Goal: Task Accomplishment & Management: Manage account settings

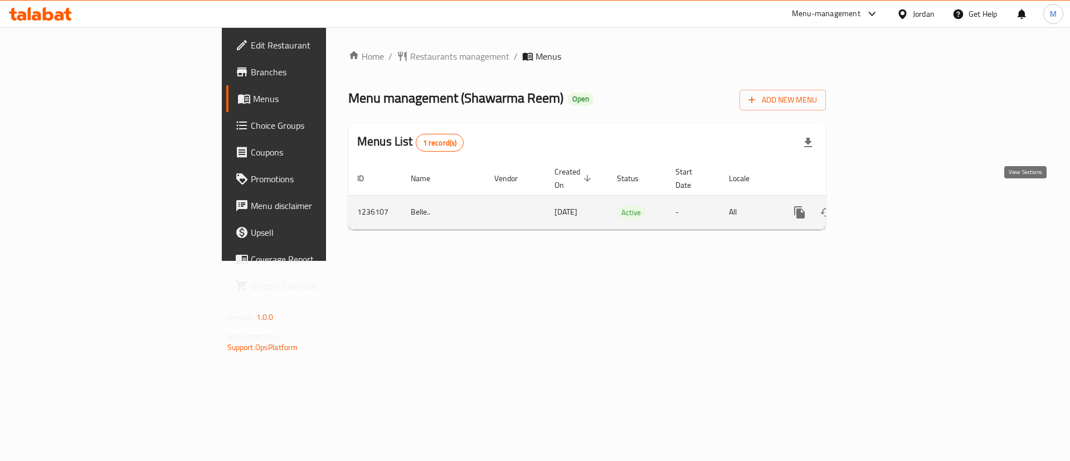
click at [887, 206] on icon "enhanced table" at bounding box center [880, 212] width 13 height 13
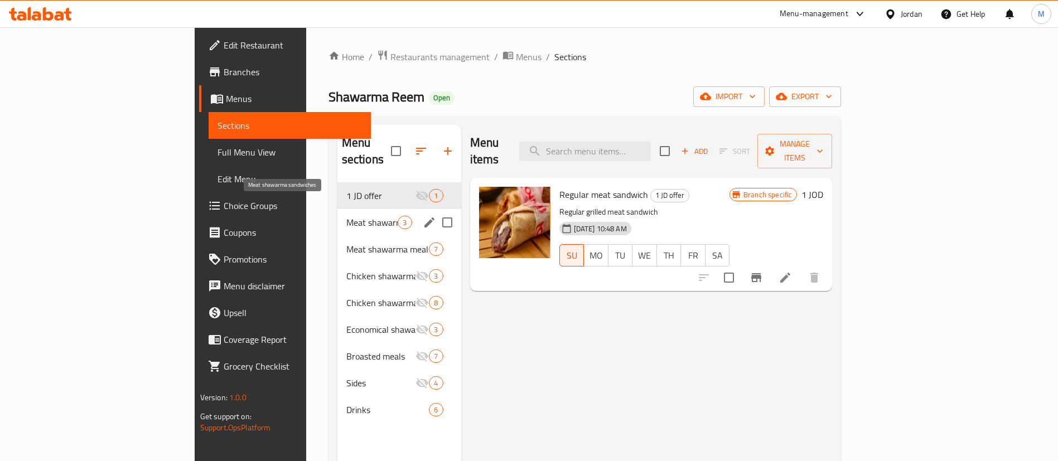
click at [346, 216] on span "Meat shawarma sandwiches" at bounding box center [372, 222] width 52 height 13
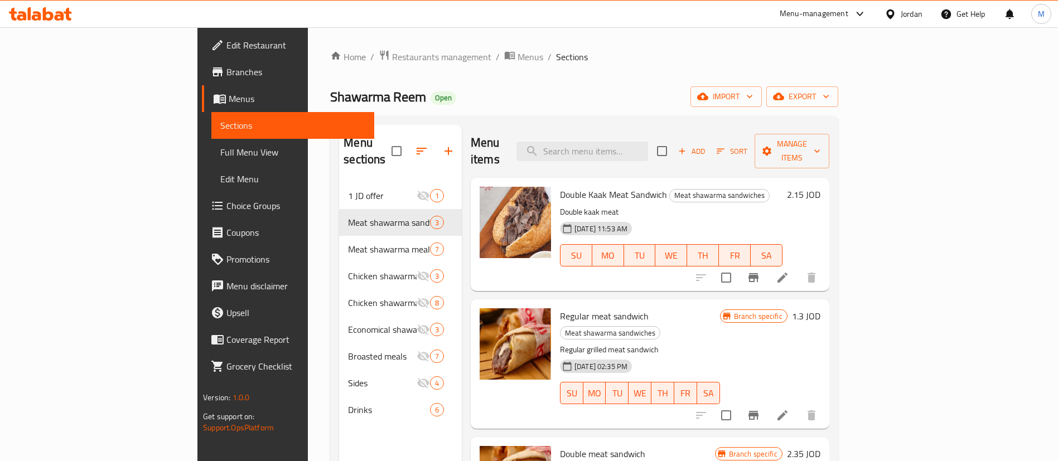
scroll to position [156, 0]
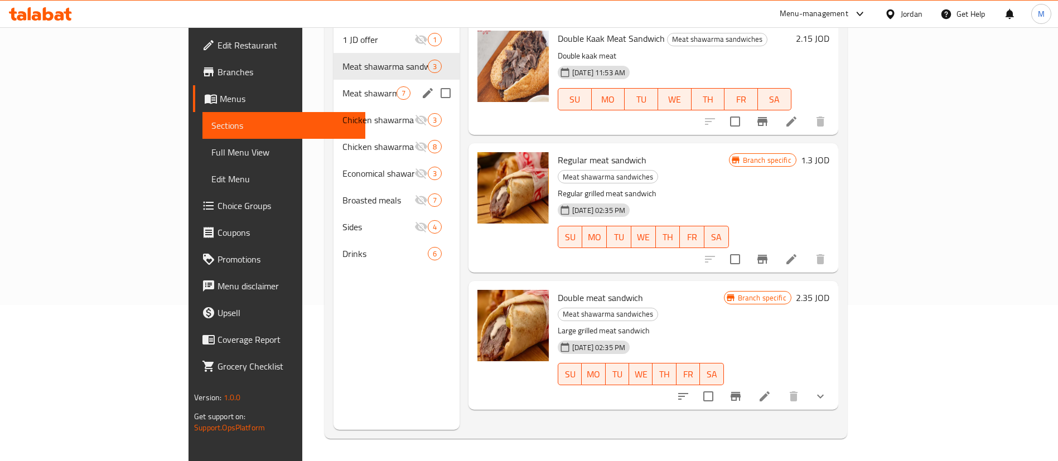
click at [333, 85] on div "Meat shawarma meals 7" at bounding box center [396, 93] width 126 height 27
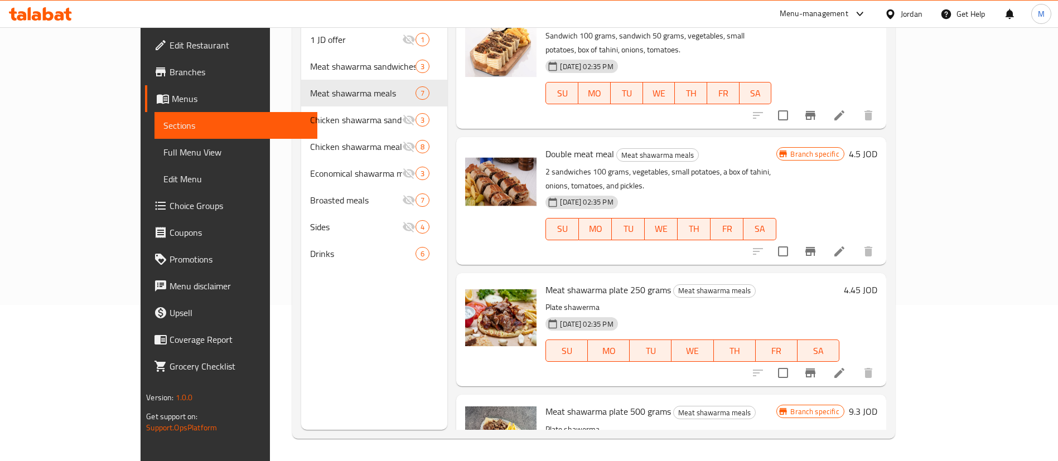
scroll to position [419, 0]
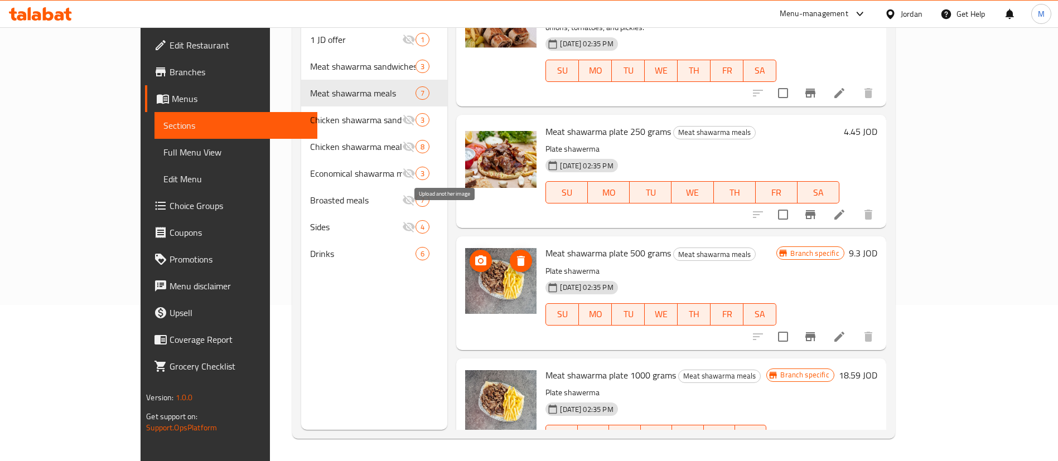
click at [474, 254] on icon "upload picture" at bounding box center [480, 260] width 13 height 13
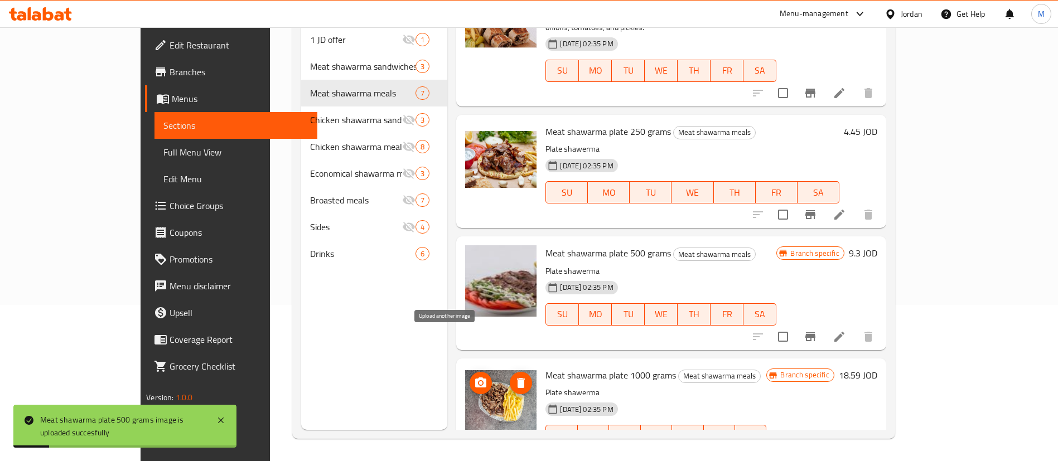
click at [475, 377] on icon "upload picture" at bounding box center [480, 382] width 11 height 10
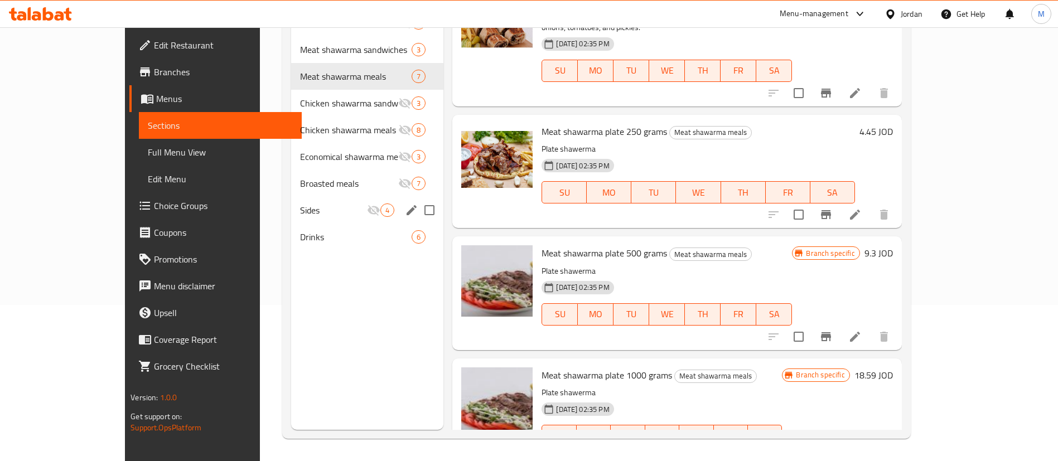
scroll to position [0, 0]
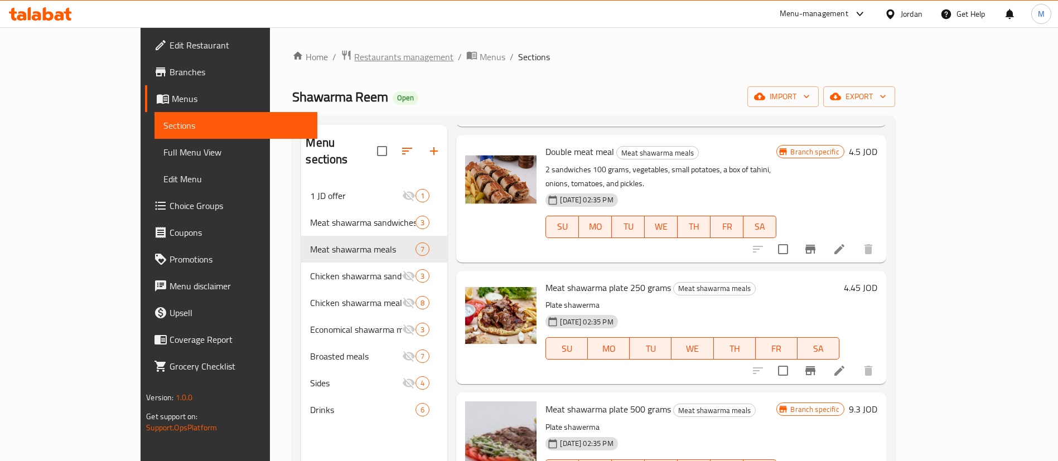
click at [354, 63] on span "Restaurants management" at bounding box center [403, 56] width 99 height 13
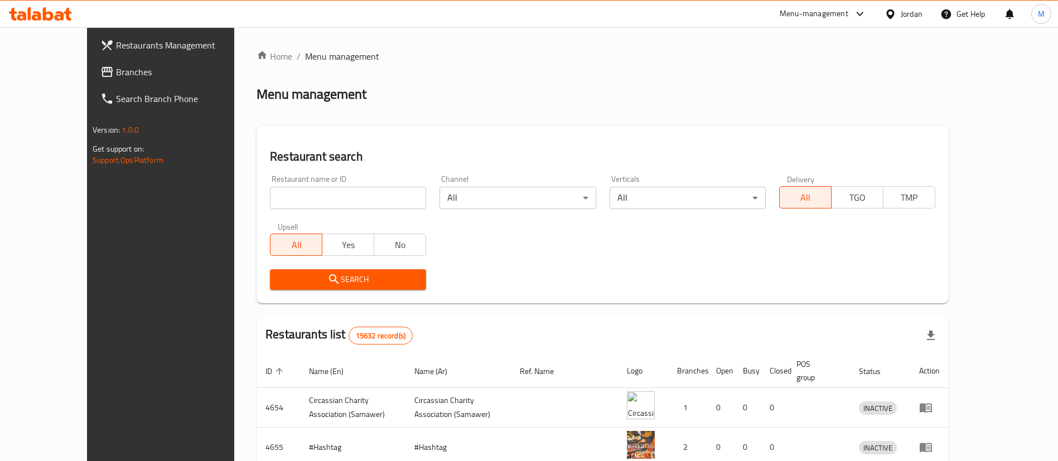
drag, startPoint x: 304, startPoint y: 196, endPoint x: 285, endPoint y: 201, distance: 19.6
click at [304, 196] on input "search" at bounding box center [348, 198] width 156 height 22
type input "Shawarma Reem"
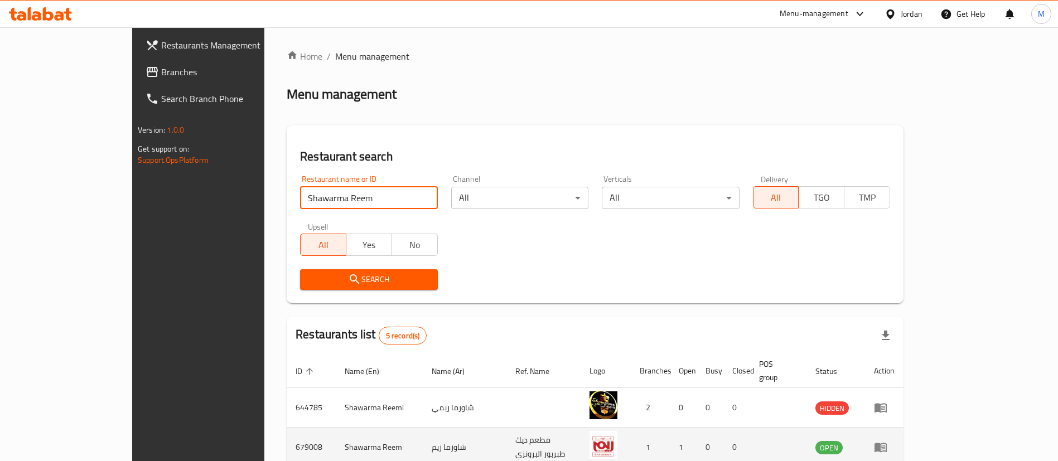
scroll to position [173, 0]
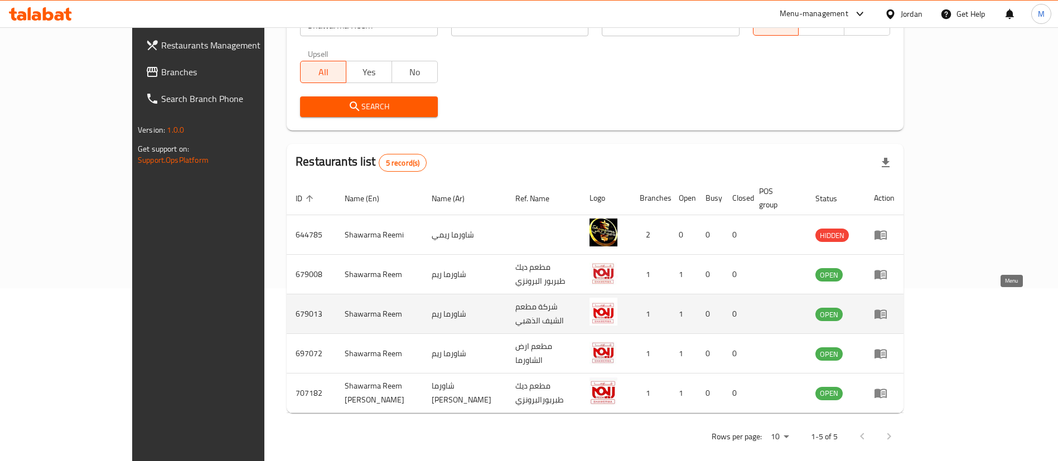
click at [886, 310] on icon "enhanced table" at bounding box center [880, 314] width 12 height 9
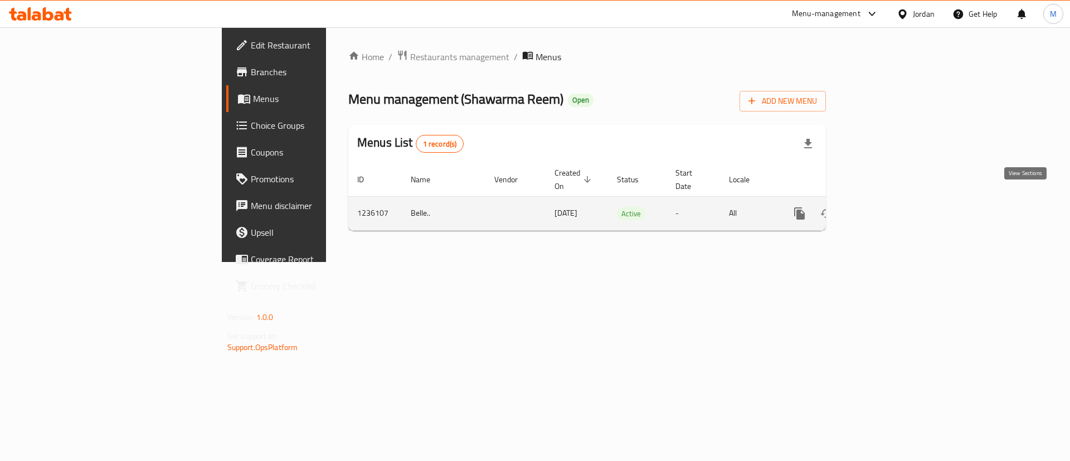
click at [887, 207] on icon "enhanced table" at bounding box center [880, 213] width 13 height 13
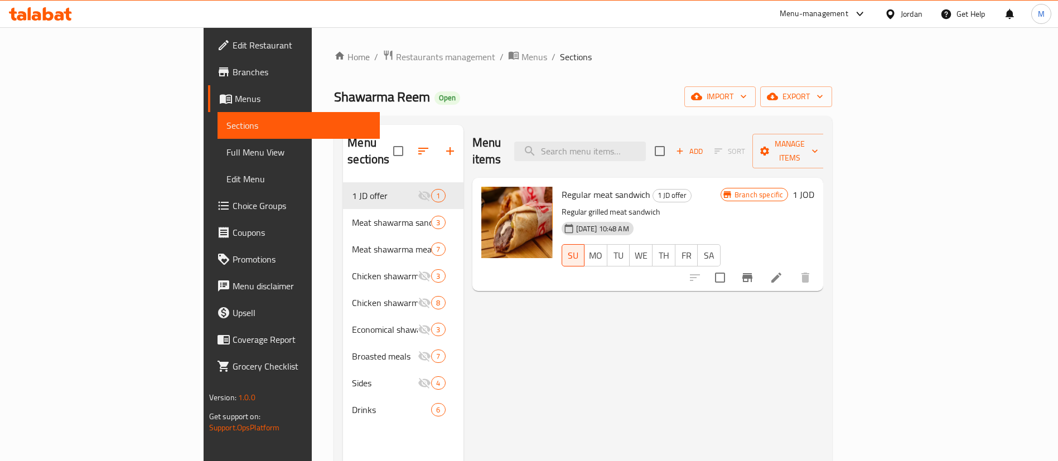
click at [208, 64] on link "Branches" at bounding box center [294, 72] width 172 height 27
